Goal: Transaction & Acquisition: Purchase product/service

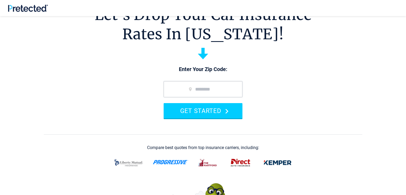
scroll to position [30, 0]
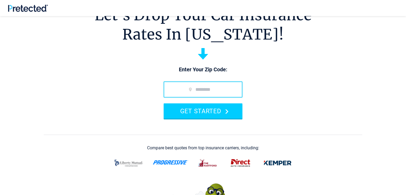
click at [201, 89] on input "zip code" at bounding box center [203, 89] width 79 height 16
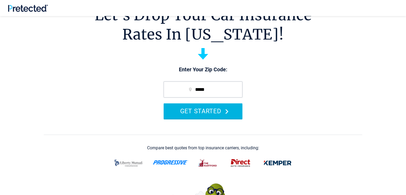
type input "*****"
click at [210, 117] on button "GET STARTED" at bounding box center [203, 110] width 79 height 15
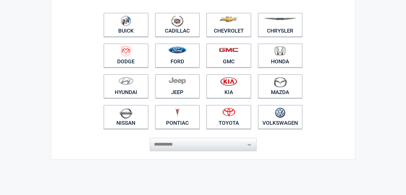
scroll to position [60, 0]
click at [237, 123] on link "Toyota" at bounding box center [228, 117] width 45 height 24
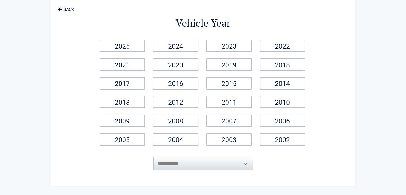
scroll to position [0, 0]
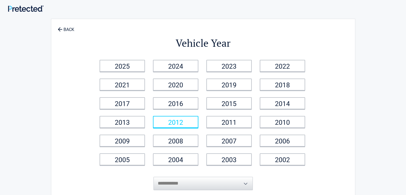
click at [181, 126] on link "2012" at bounding box center [175, 122] width 45 height 12
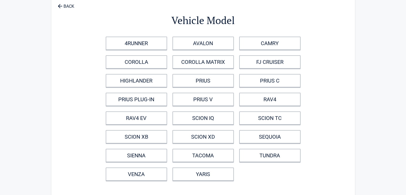
scroll to position [24, 0]
click at [267, 37] on link "CAMRY" at bounding box center [269, 42] width 61 height 13
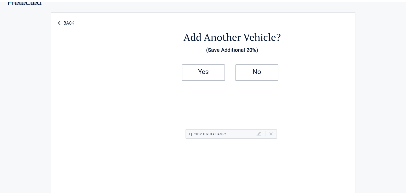
scroll to position [0, 0]
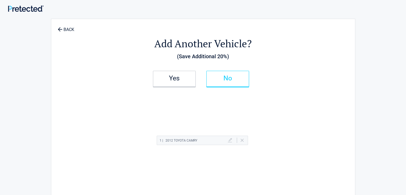
click at [235, 85] on link "No" at bounding box center [227, 79] width 43 height 16
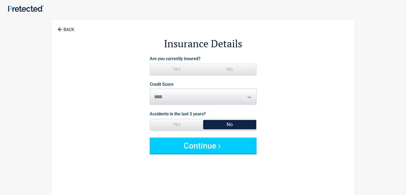
click at [185, 123] on span "Yes" at bounding box center [176, 124] width 53 height 11
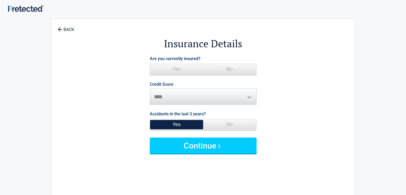
click at [235, 120] on span "No" at bounding box center [229, 124] width 53 height 11
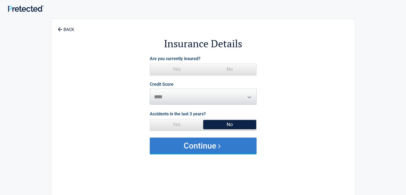
click at [212, 140] on button "Continue" at bounding box center [203, 146] width 107 height 16
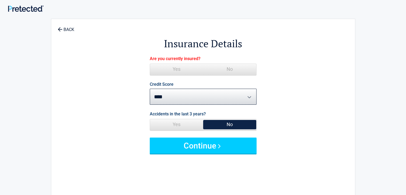
click at [182, 69] on span "Yes" at bounding box center [176, 69] width 53 height 11
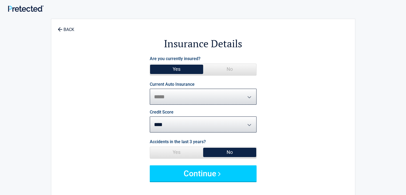
click at [231, 97] on select "**********" at bounding box center [203, 97] width 107 height 16
click at [329, 84] on div "**********" at bounding box center [203, 115] width 305 height 192
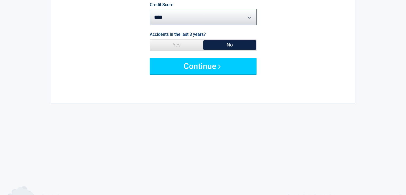
scroll to position [127, 0]
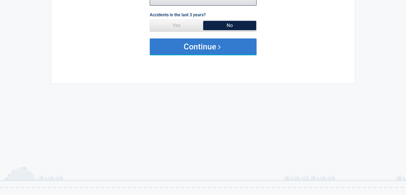
click at [217, 49] on button "Continue" at bounding box center [203, 46] width 107 height 16
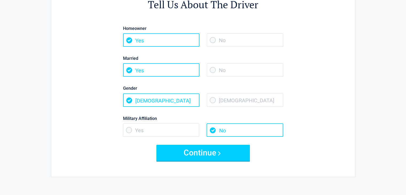
scroll to position [0, 0]
